Goal: Download file/media

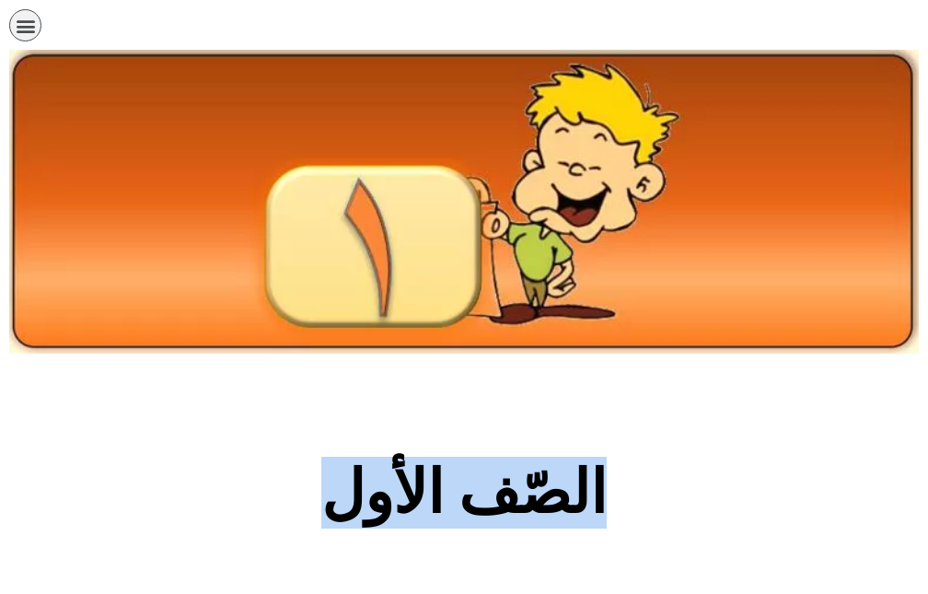
drag, startPoint x: 245, startPoint y: 439, endPoint x: 144, endPoint y: 214, distance: 247.2
click at [274, 477] on h2 "الصّف الأول" at bounding box center [464, 492] width 608 height 72
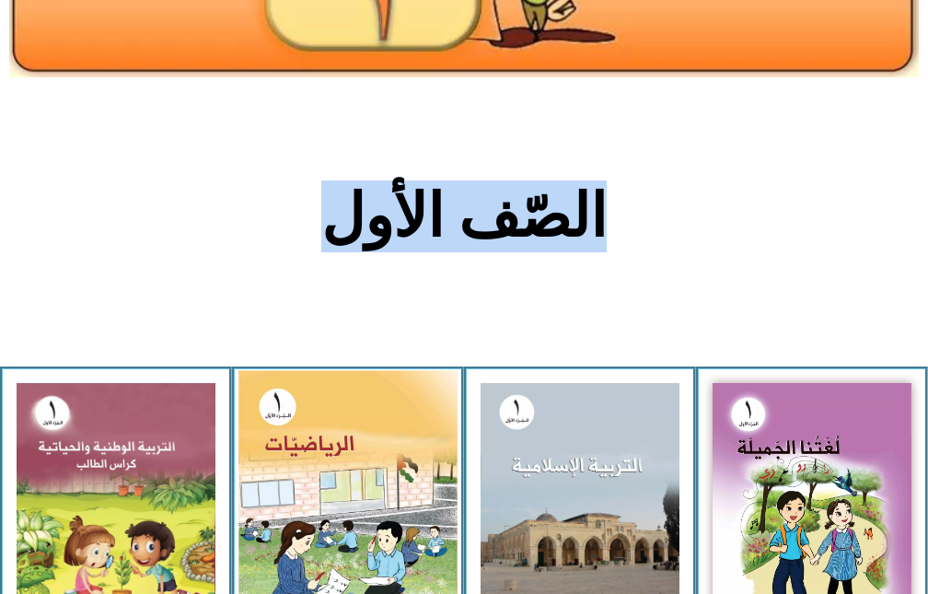
scroll to position [331, 0]
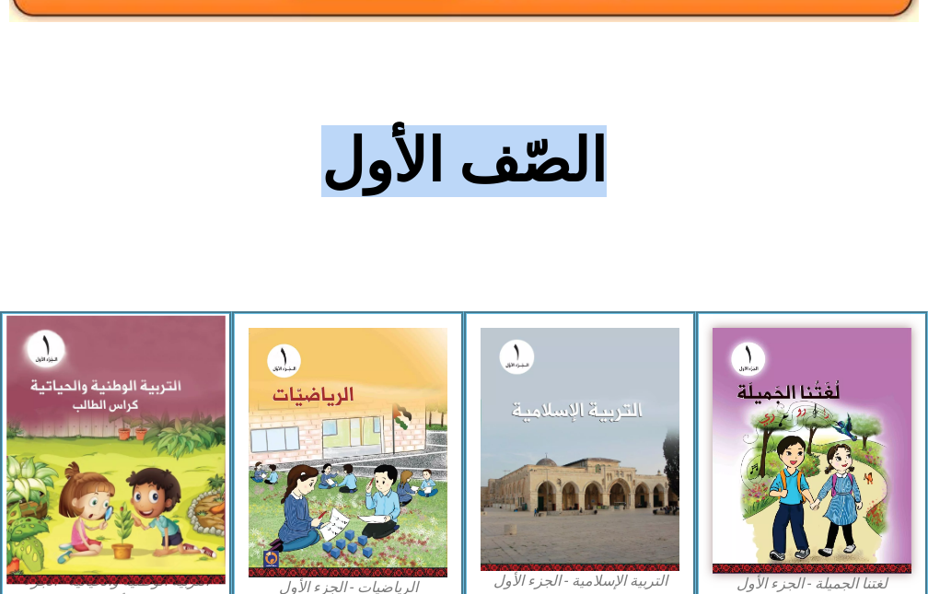
click at [76, 507] on img at bounding box center [115, 450] width 219 height 268
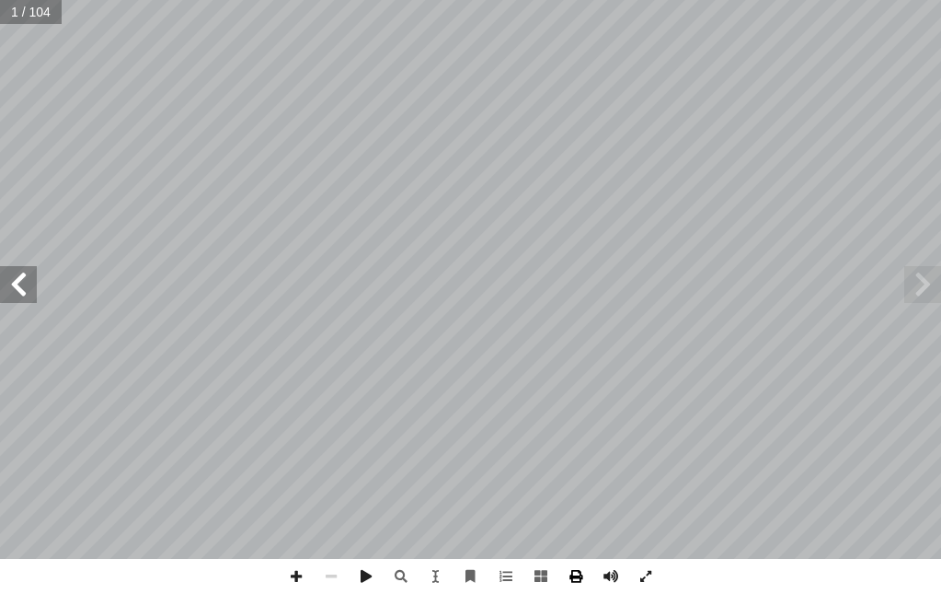
click at [572, 569] on span at bounding box center [576, 576] width 35 height 35
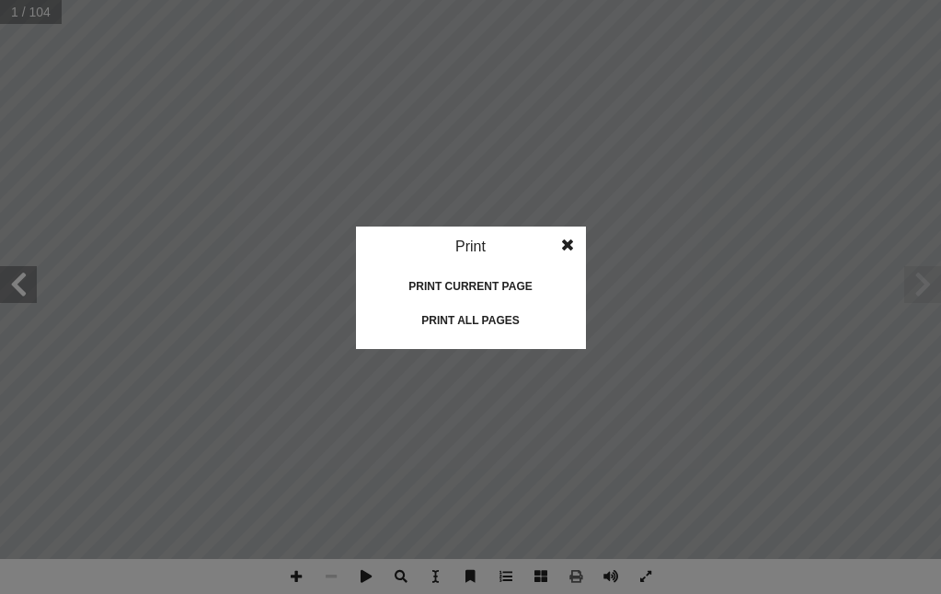
click at [480, 314] on div "Print all pages" at bounding box center [471, 320] width 184 height 29
